Goal: Task Accomplishment & Management: Manage account settings

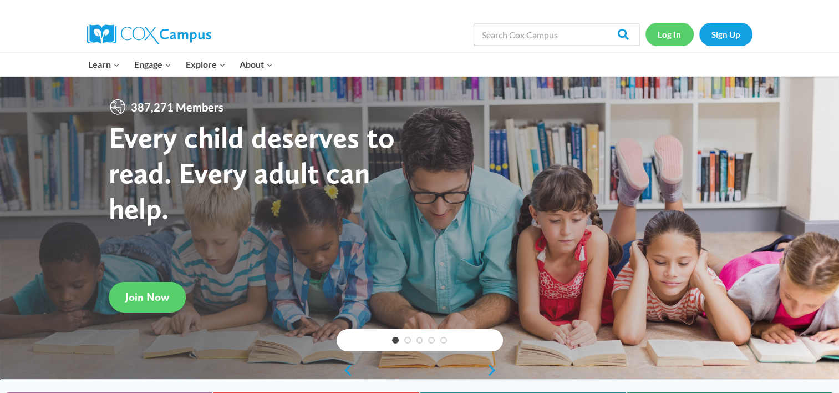
click at [668, 38] on link "Log In" at bounding box center [669, 34] width 48 height 23
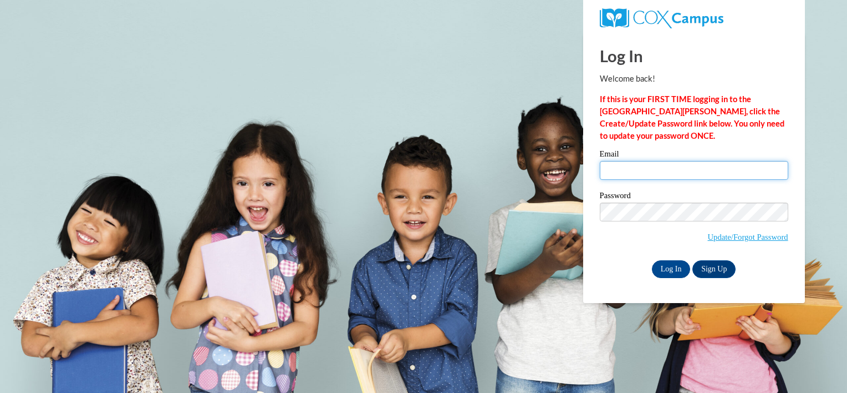
click at [648, 175] on input "Email" at bounding box center [694, 170] width 189 height 19
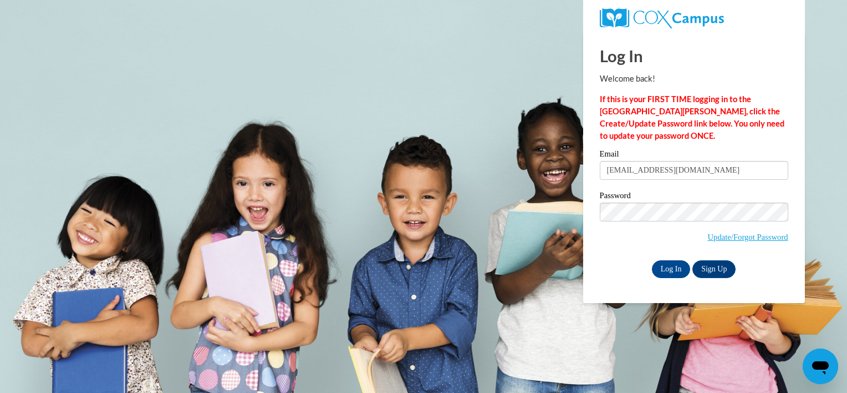
click at [746, 167] on input "moore5271@bellsouth.net" at bounding box center [694, 170] width 189 height 19
type input "mazertyler5@yahoo.com"
click at [671, 270] on input "Log In" at bounding box center [671, 269] width 39 height 18
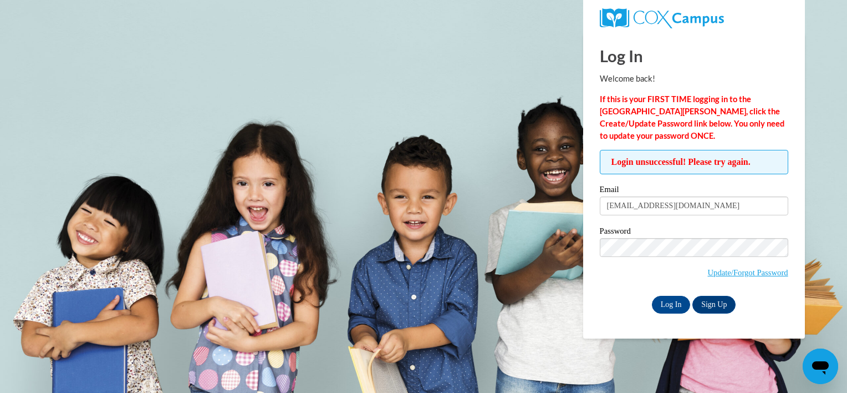
click at [455, 69] on body "Log In Welcome back! If this is your FIRST TIME logging in to the [GEOGRAPHIC_D…" at bounding box center [423, 196] width 847 height 393
click at [712, 204] on input "[EMAIL_ADDRESS][DOMAIN_NAME]" at bounding box center [694, 205] width 189 height 19
click at [668, 302] on input "Log In" at bounding box center [671, 305] width 39 height 18
